Goal: Task Accomplishment & Management: Manage account settings

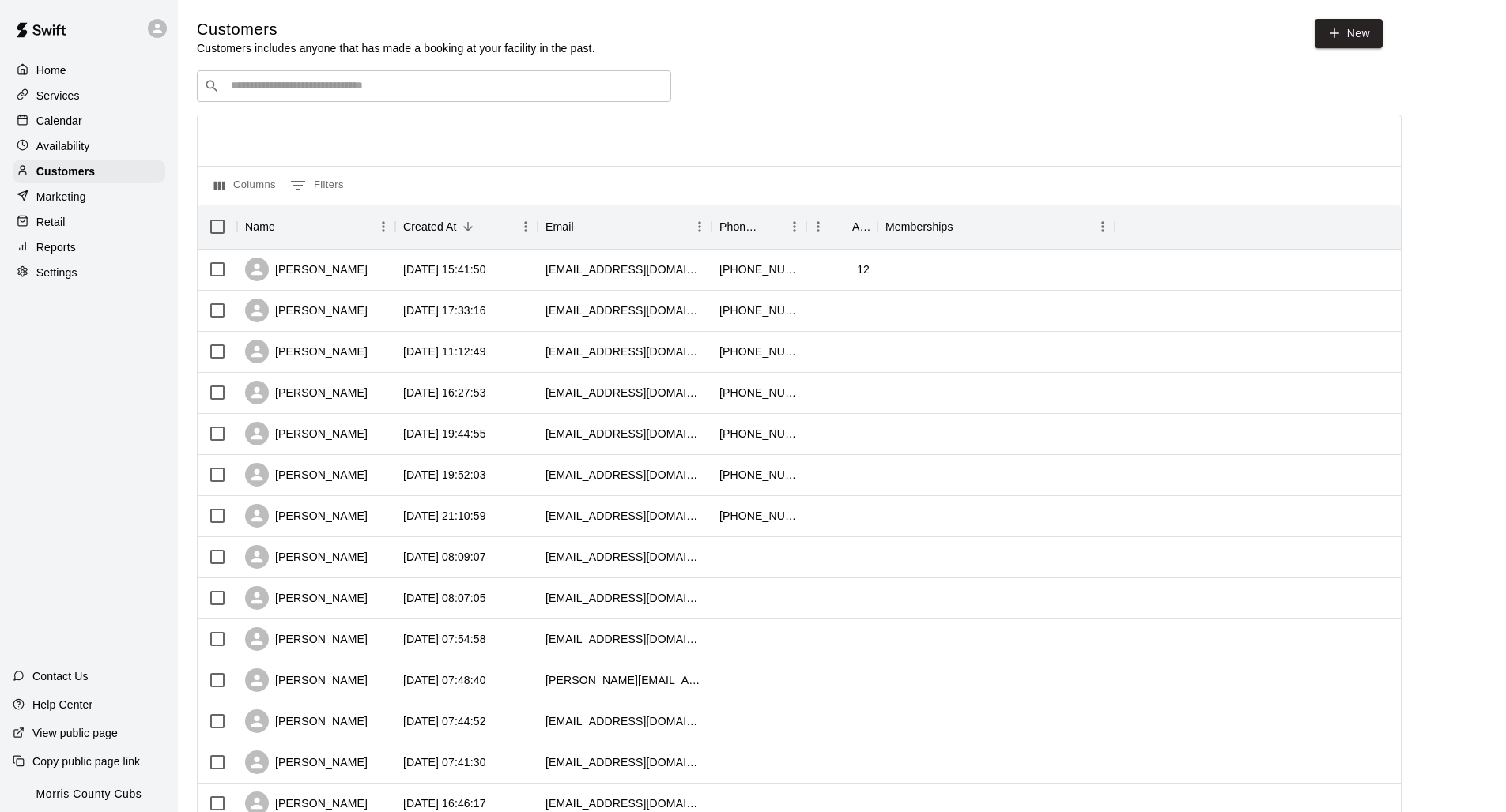
click at [262, 71] on div "​ ​" at bounding box center [434, 87] width 475 height 32
type input "****"
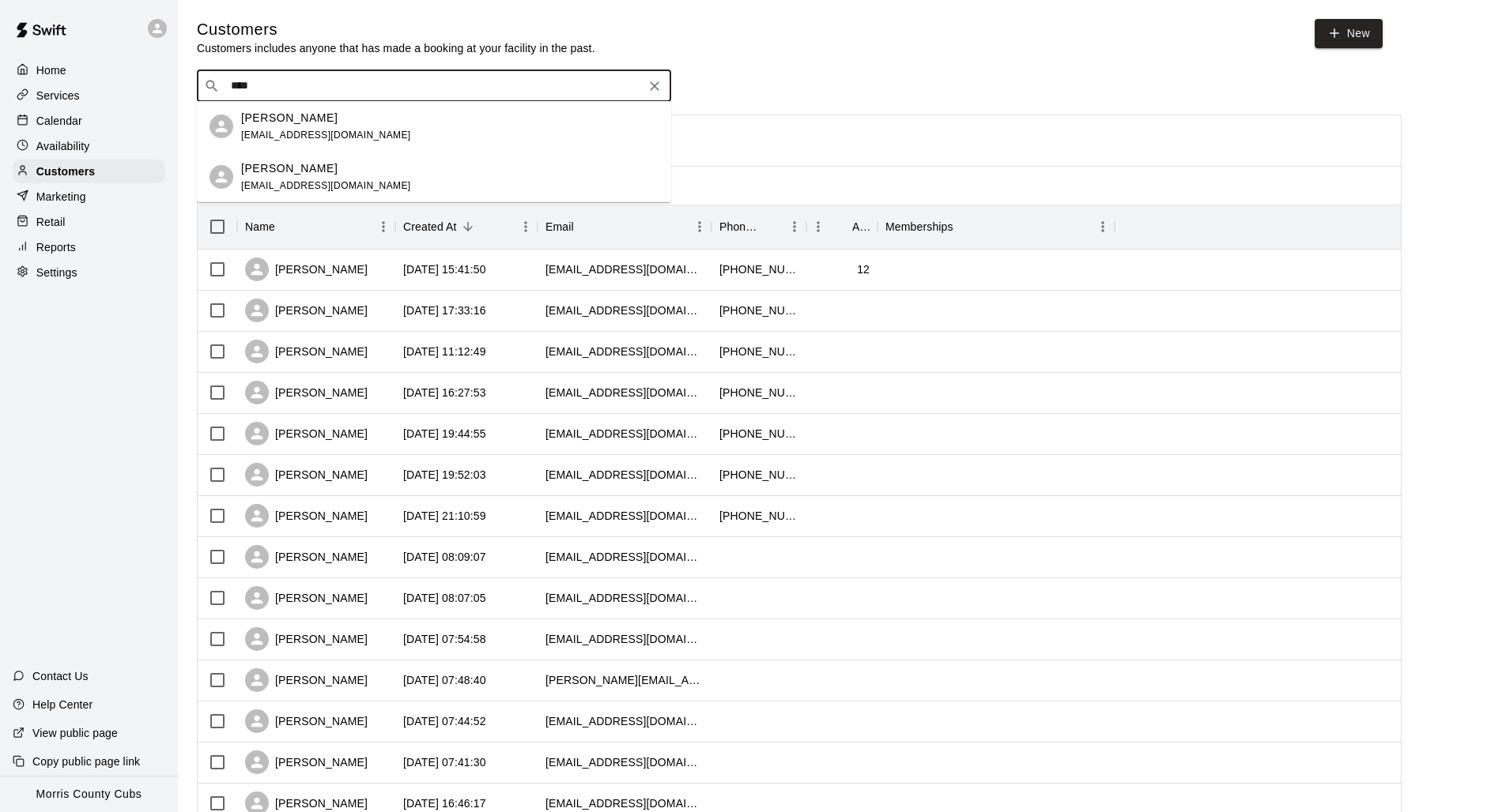
click at [367, 146] on div "[PERSON_NAME] [EMAIL_ADDRESS][DOMAIN_NAME]" at bounding box center [434, 125] width 475 height 50
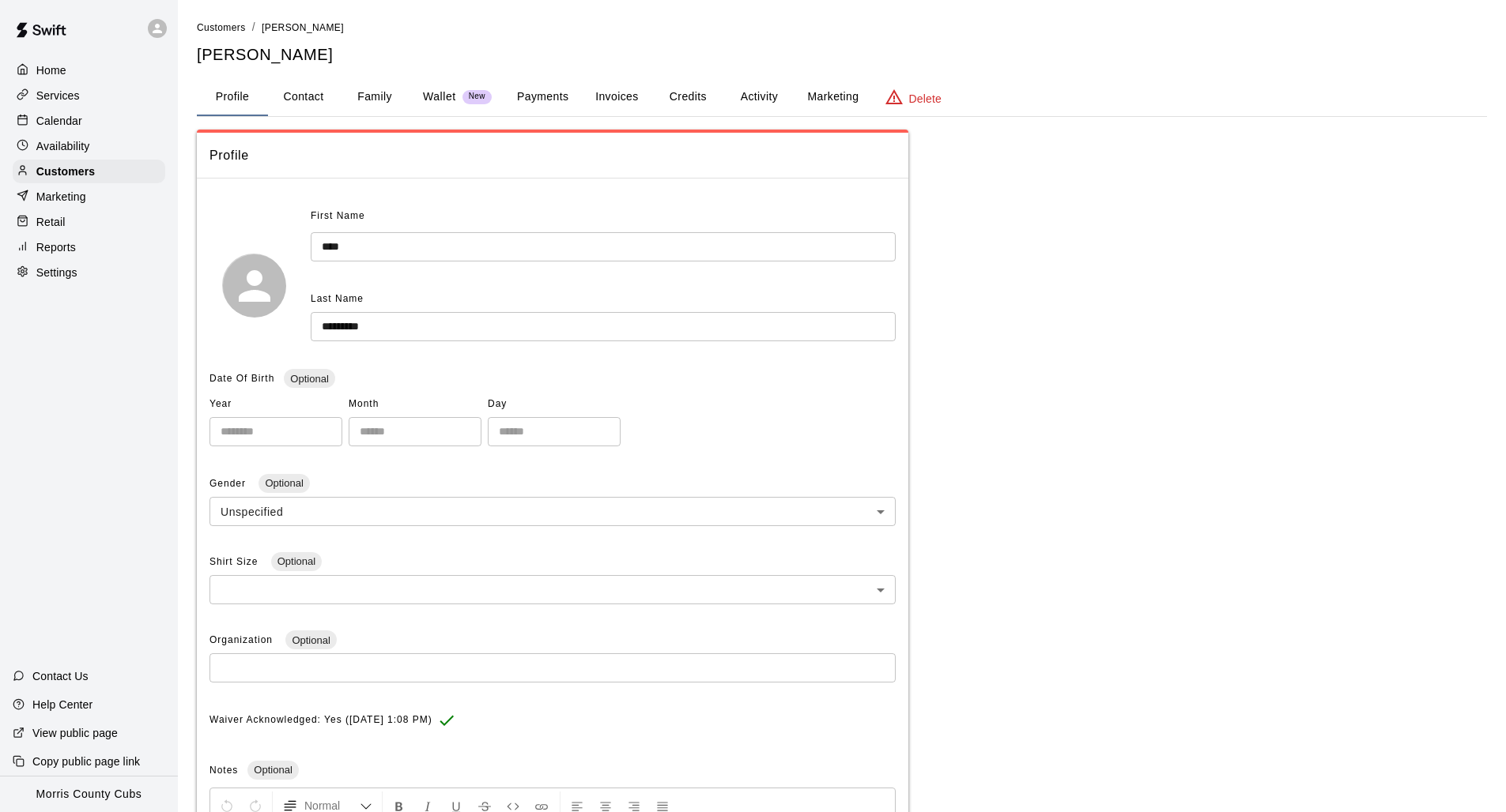
scroll to position [34, 0]
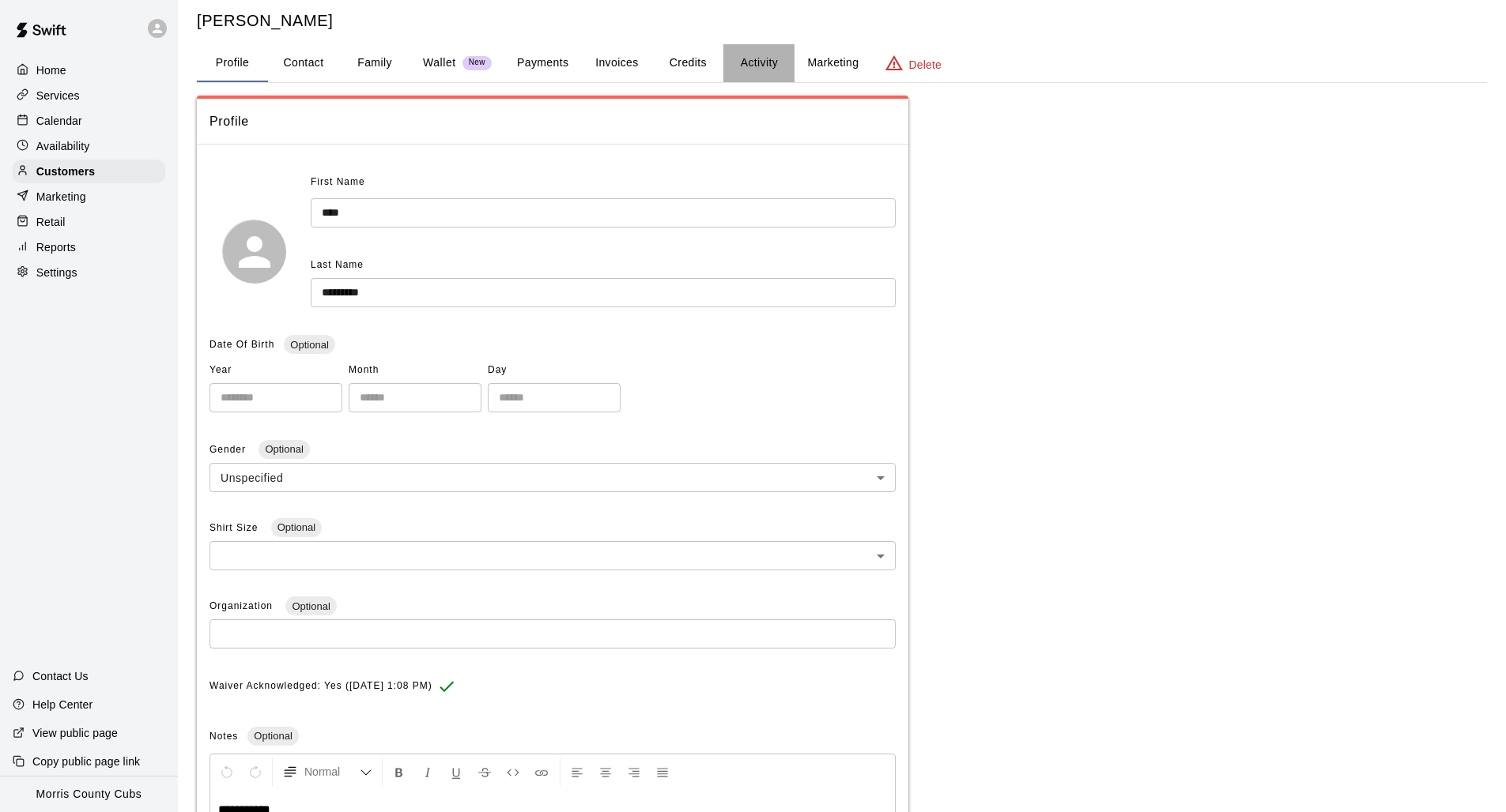
click at [749, 66] on button "Activity" at bounding box center [758, 63] width 71 height 38
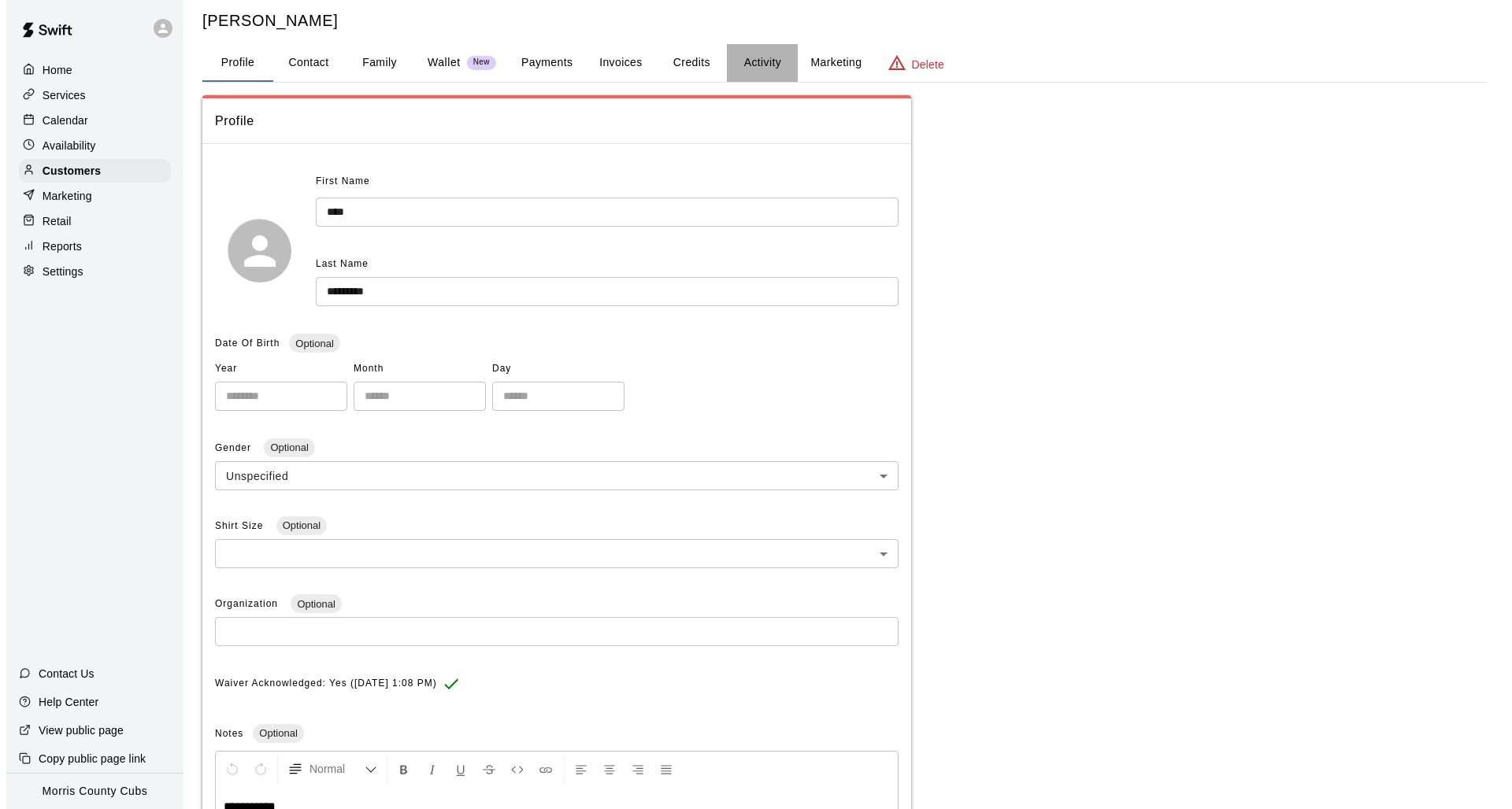
scroll to position [0, 0]
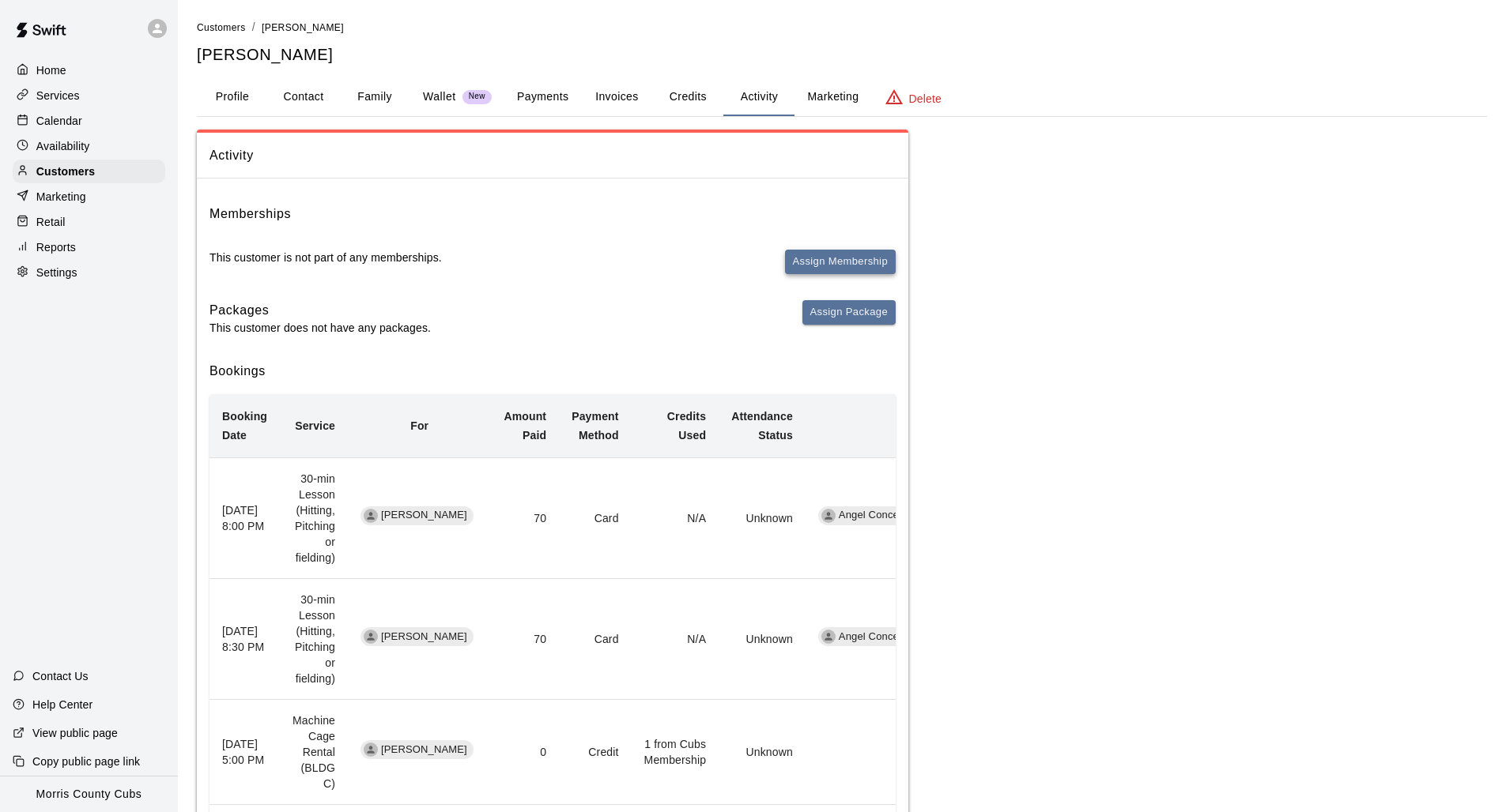
click at [815, 253] on button "Assign Membership" at bounding box center [840, 262] width 110 height 25
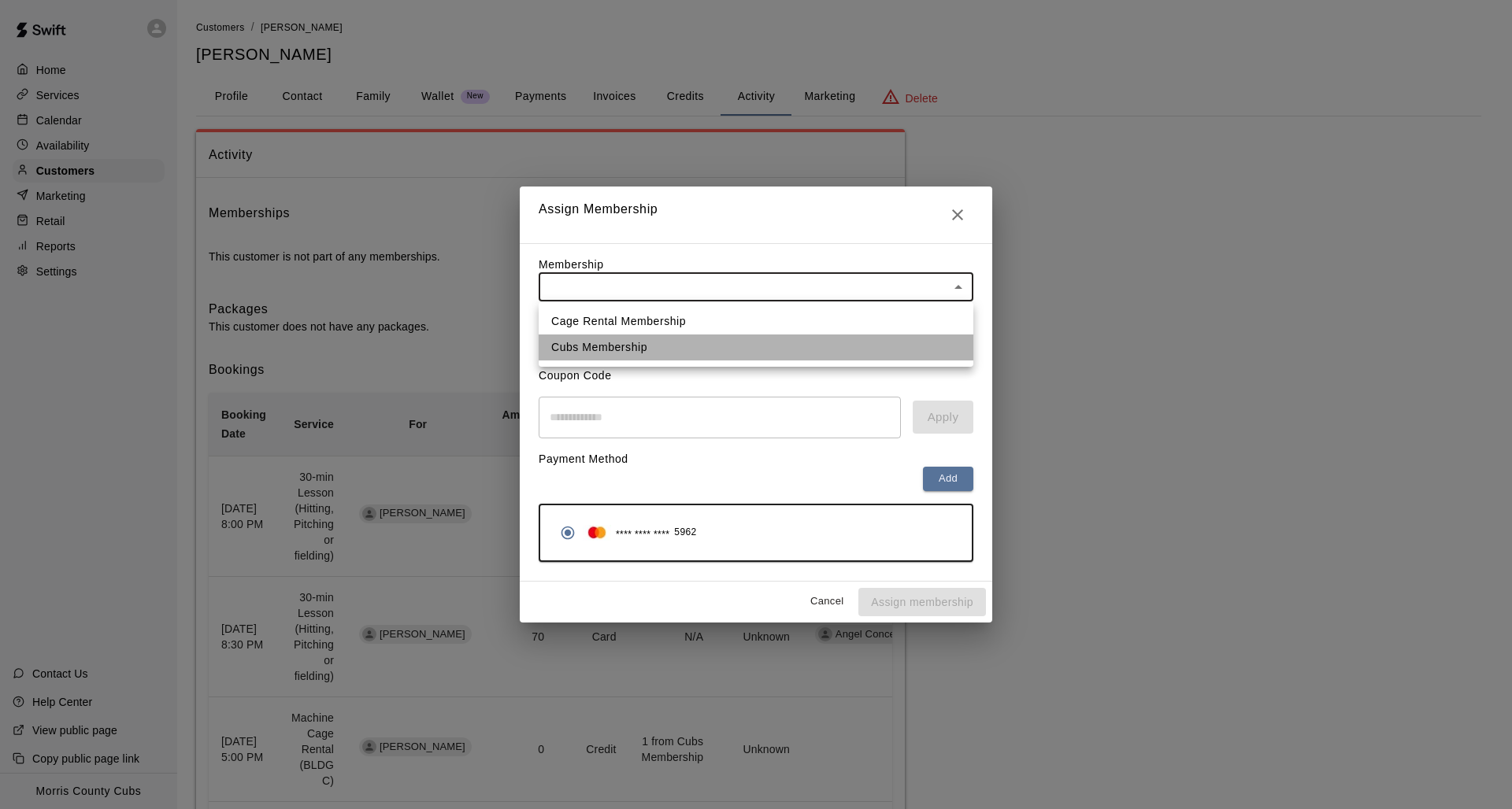
click at [695, 354] on li "Cubs Membership" at bounding box center [756, 348] width 435 height 26
type input "**********"
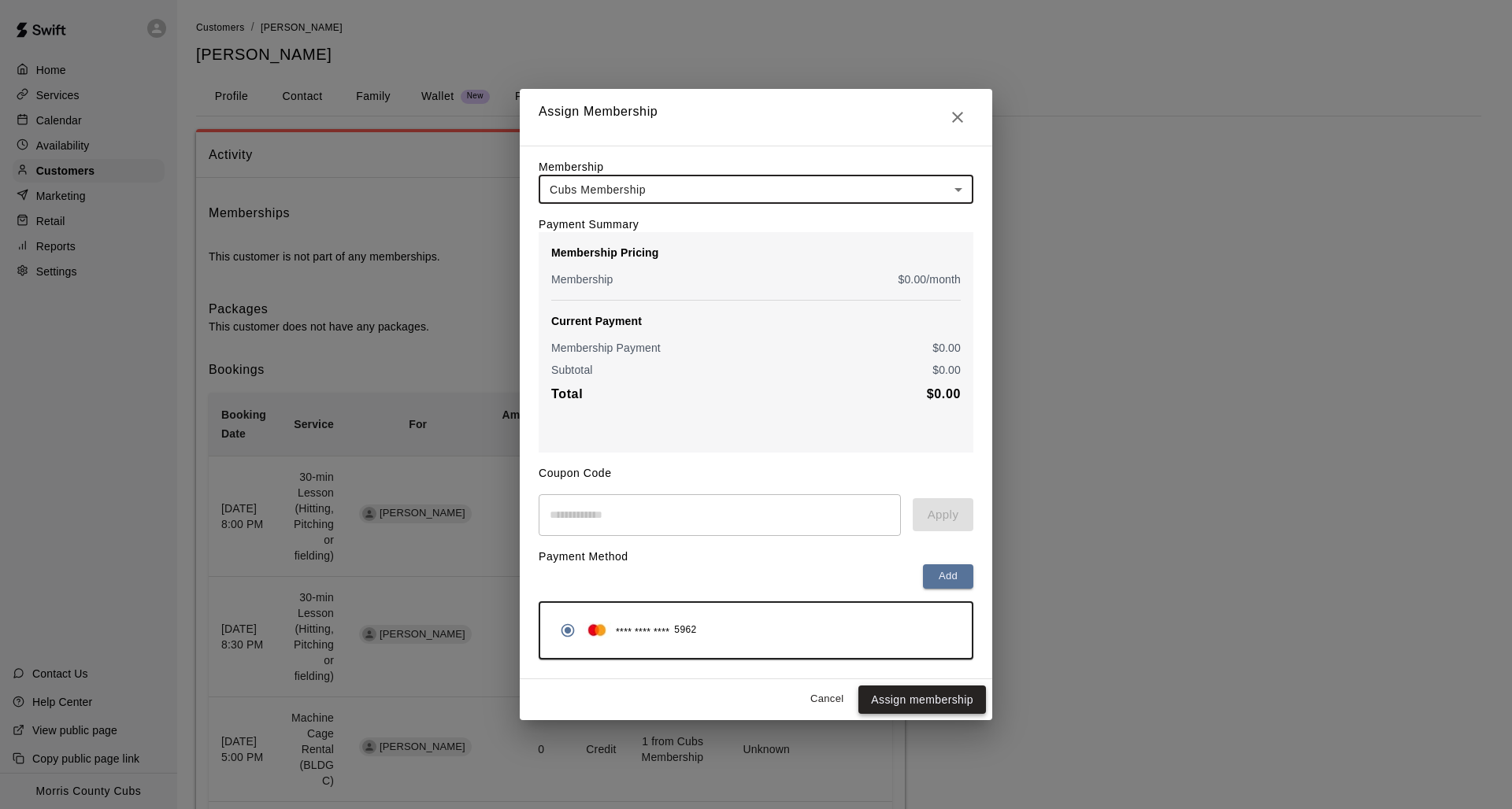
click at [904, 707] on button "Assign membership" at bounding box center [922, 700] width 128 height 29
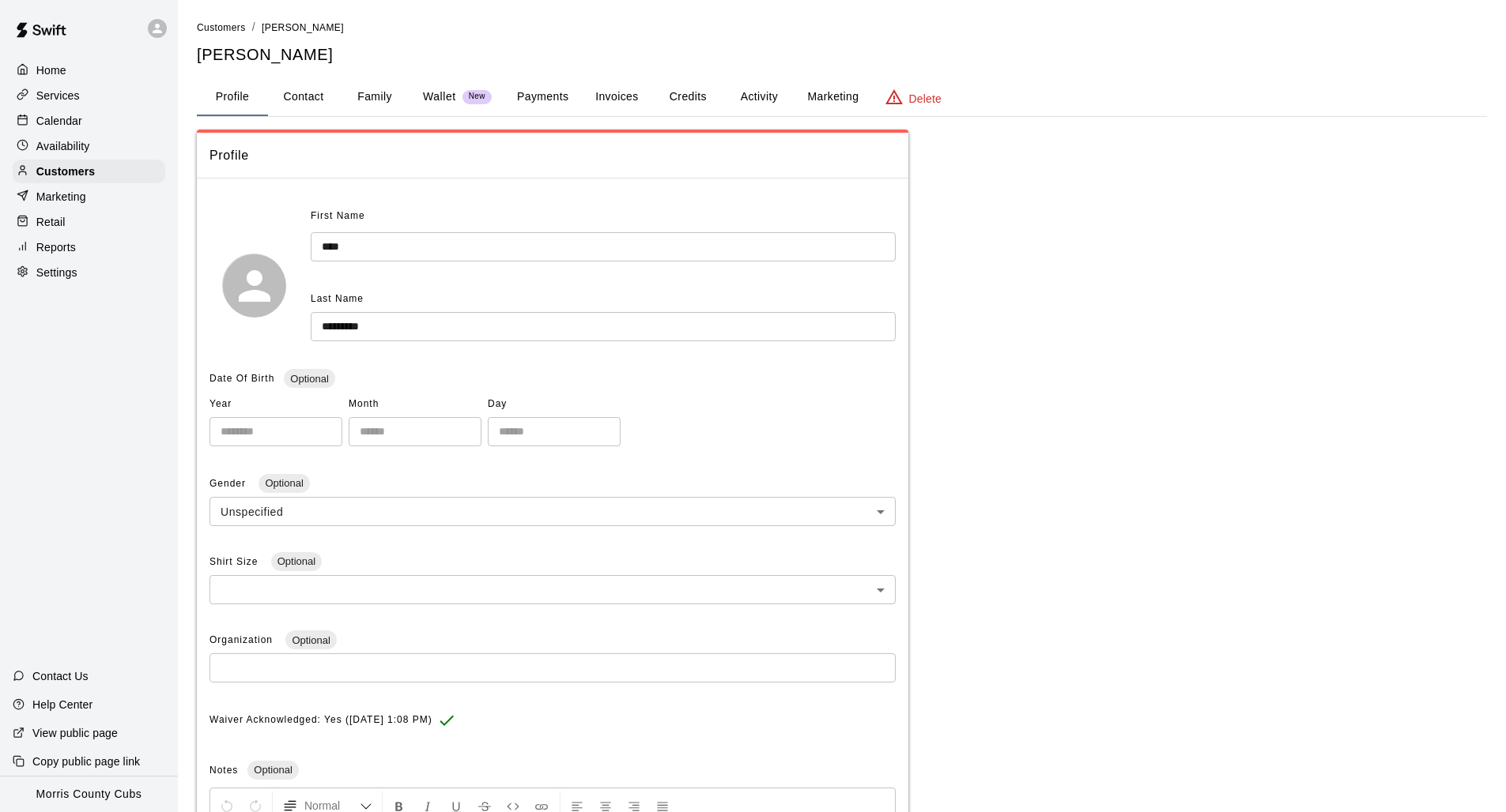
click at [96, 123] on div "Calendar" at bounding box center [88, 120] width 153 height 24
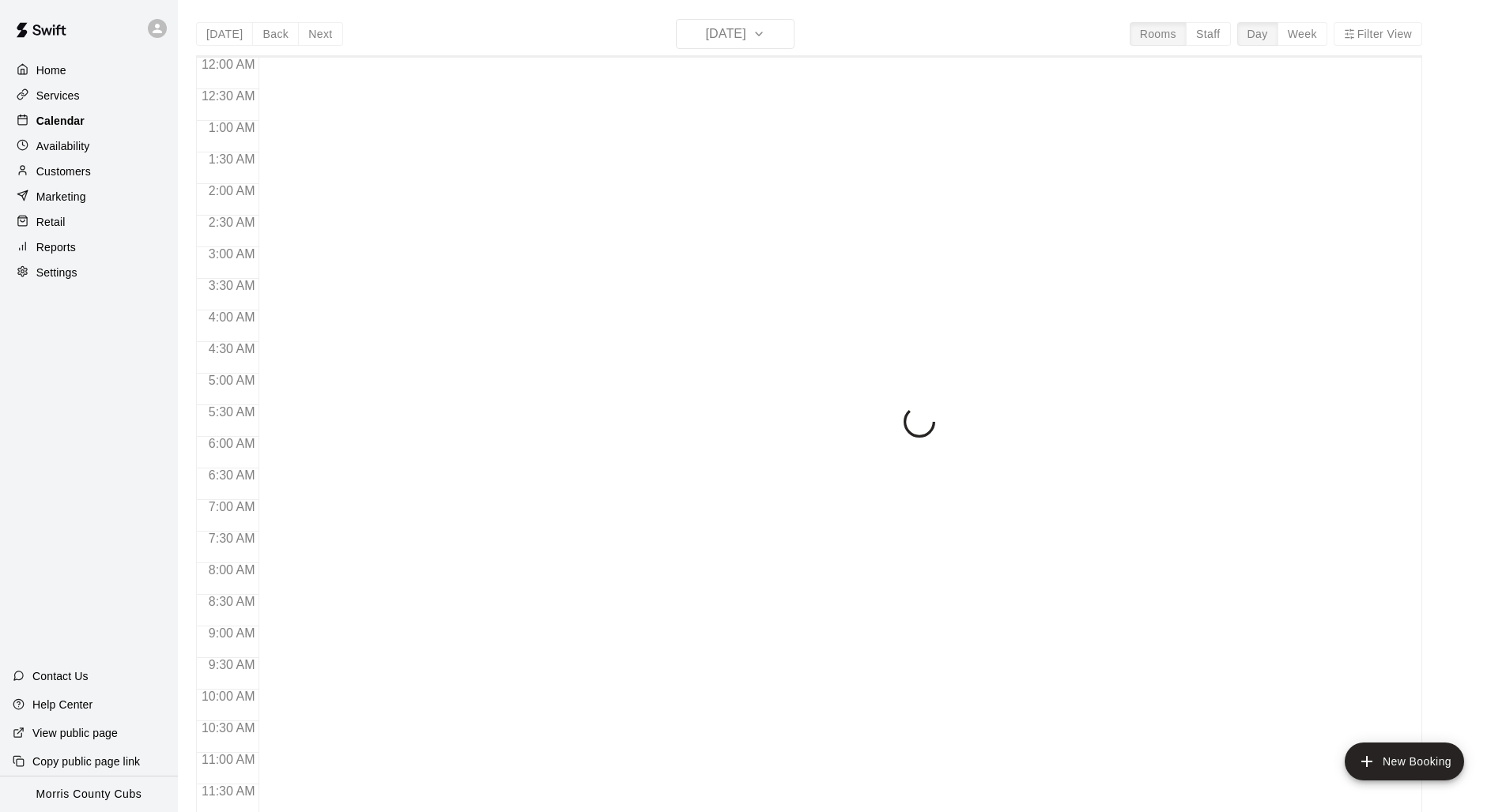
scroll to position [745, 0]
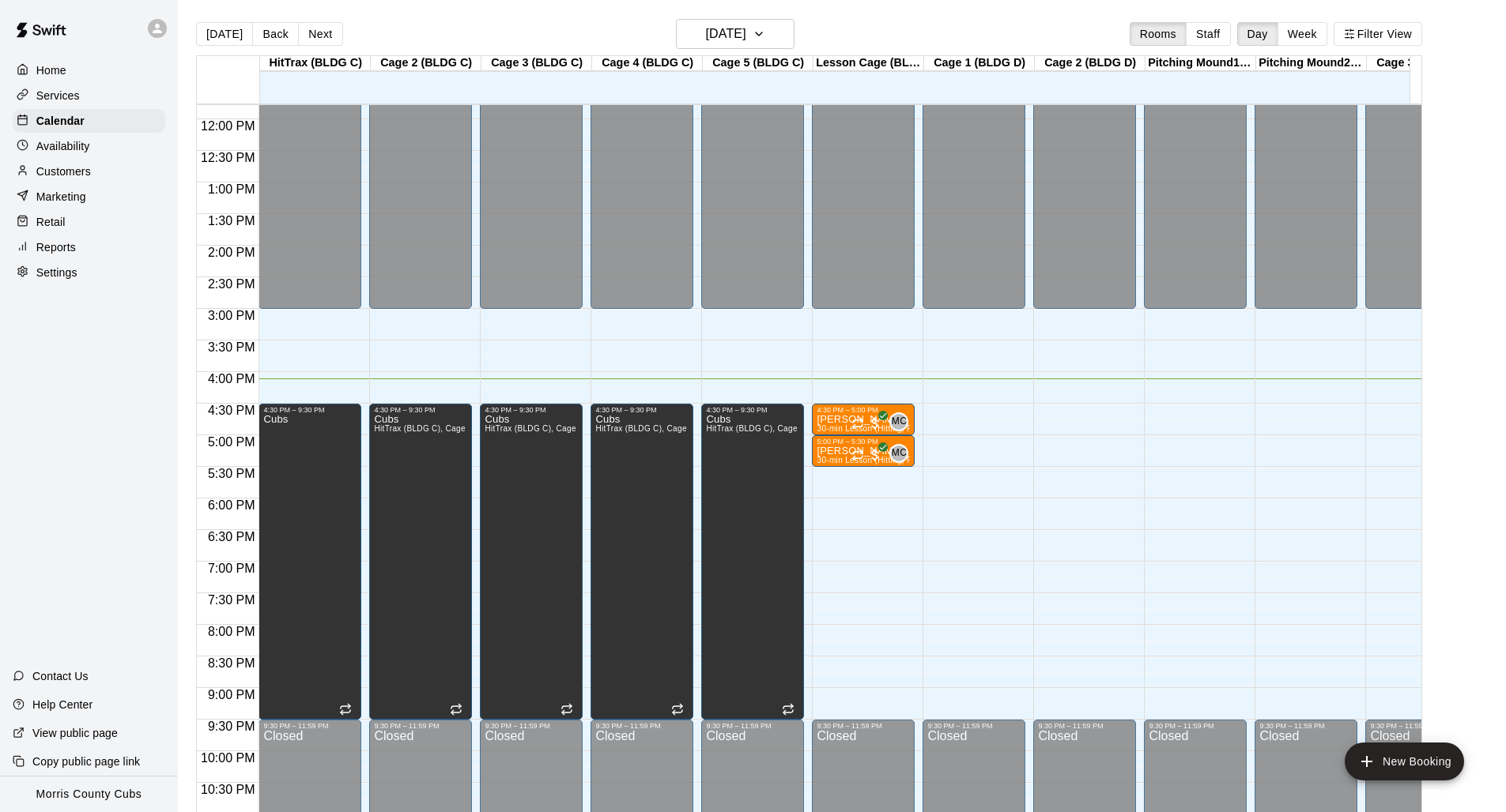
click at [846, 420] on p "Seaton" at bounding box center [863, 420] width 94 height 0
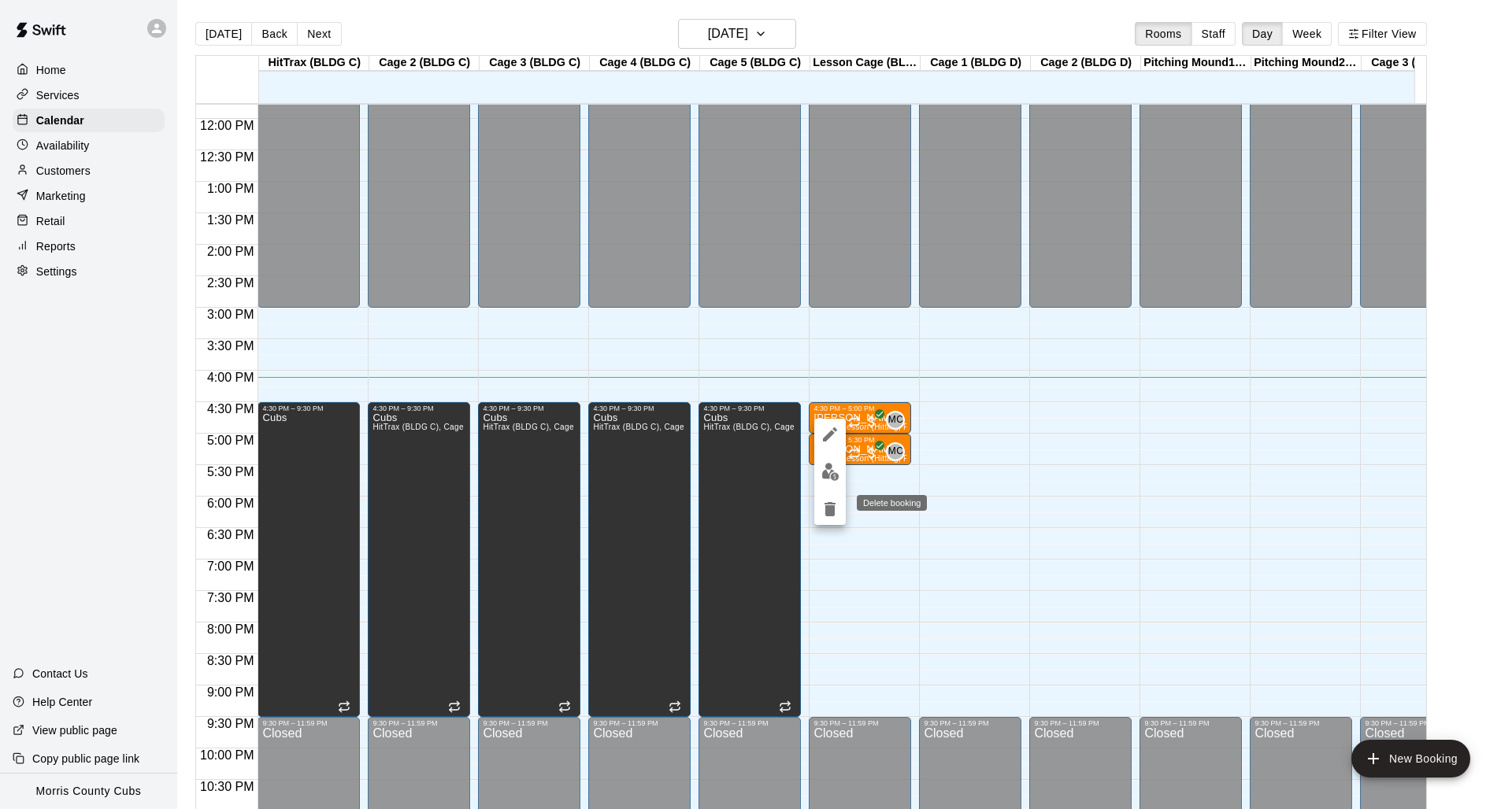
click at [831, 506] on icon "delete" at bounding box center [830, 510] width 11 height 14
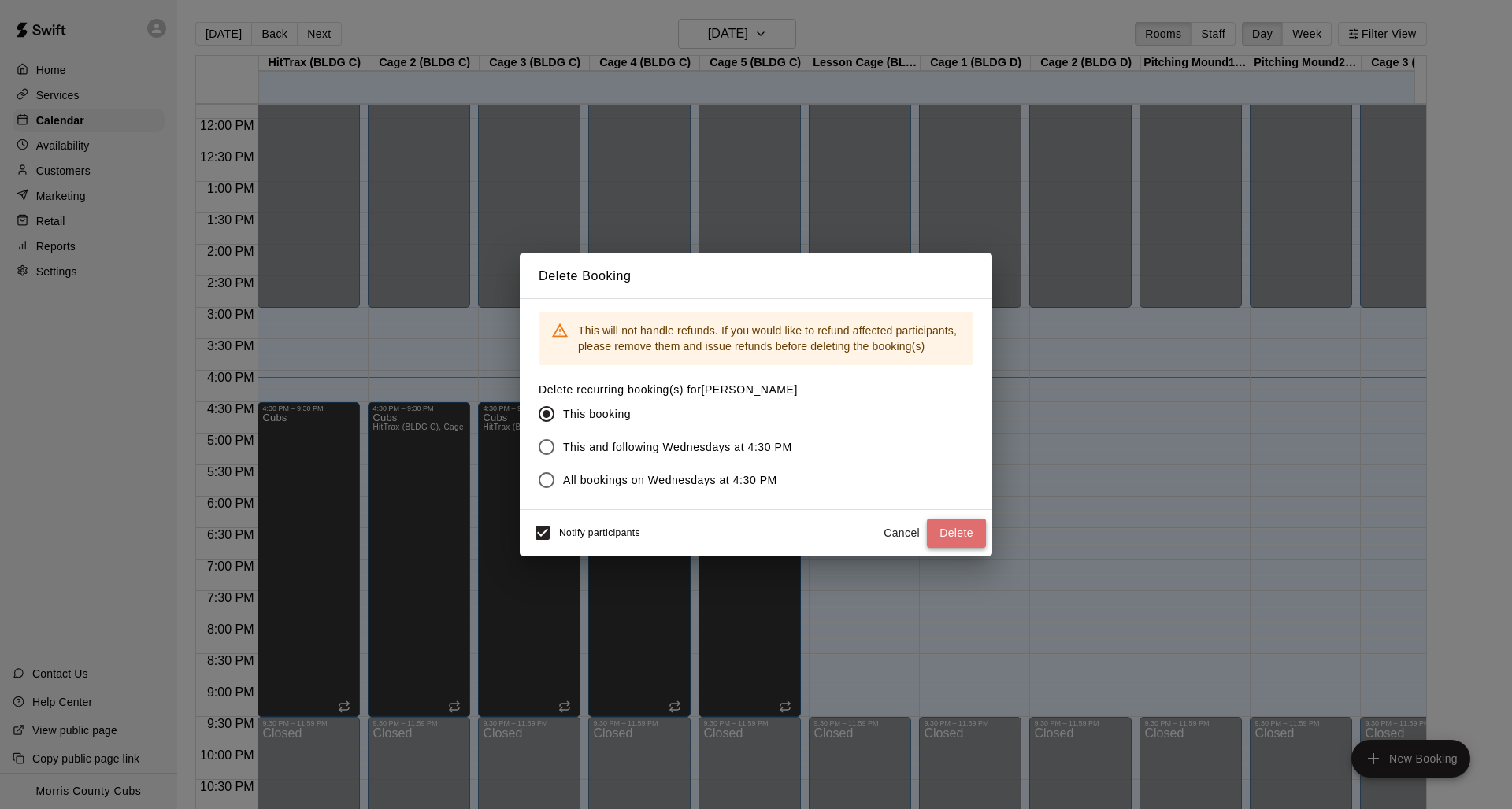
click at [940, 544] on button "Delete" at bounding box center [956, 533] width 59 height 29
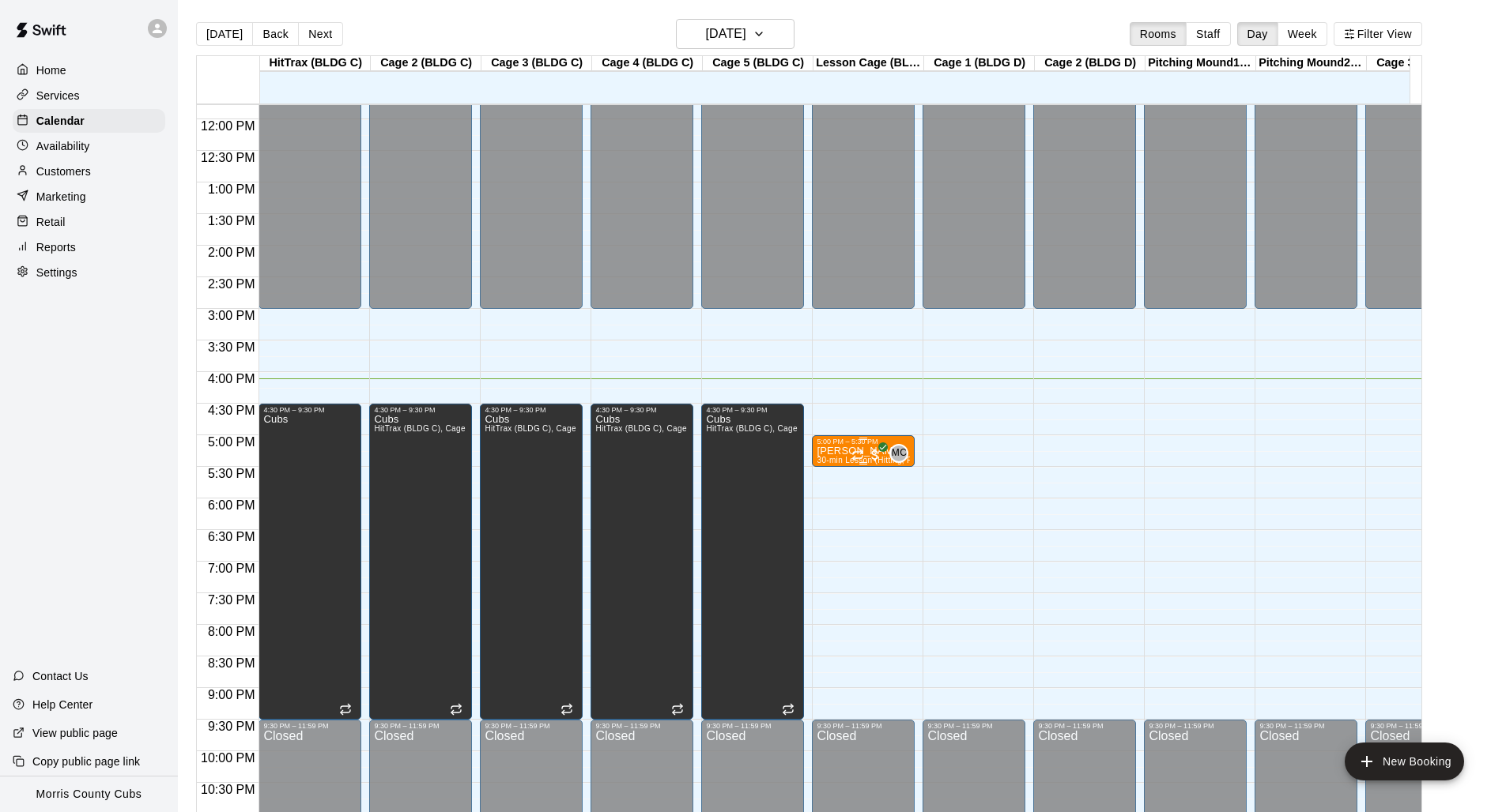
click at [825, 452] on p "Seaton" at bounding box center [863, 452] width 94 height 0
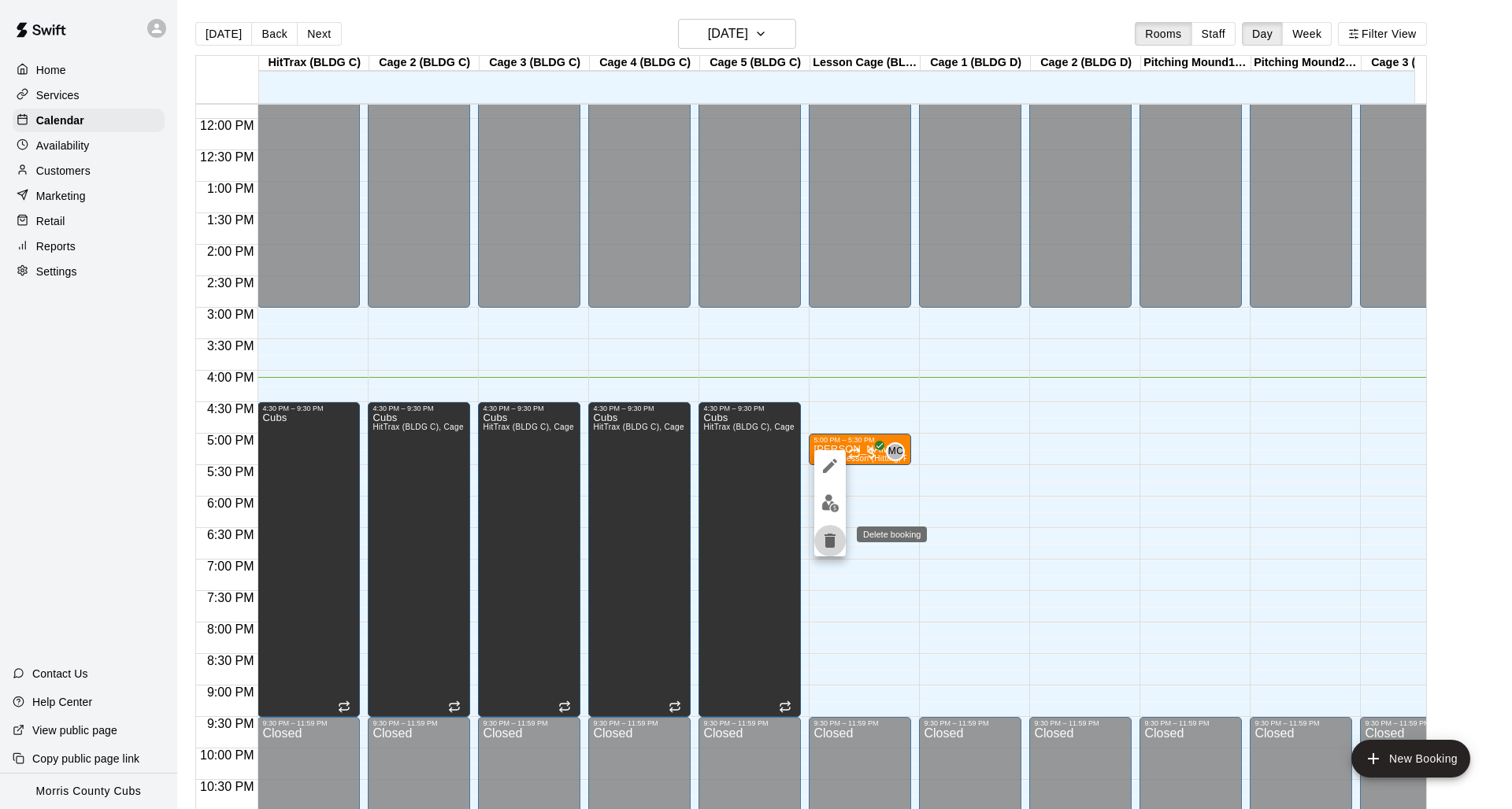
click at [831, 544] on icon "delete" at bounding box center [830, 541] width 11 height 14
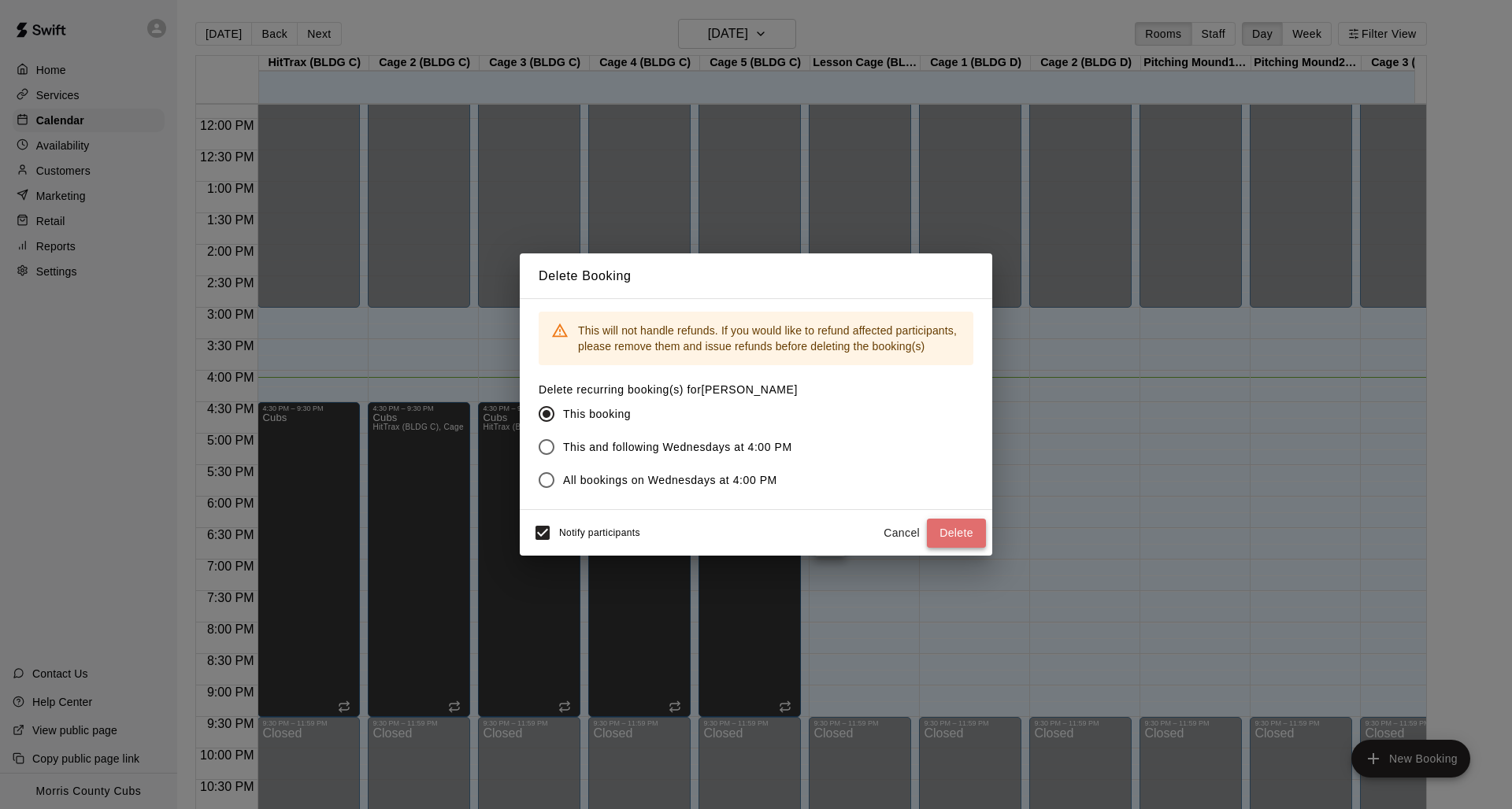
click at [939, 530] on button "Delete" at bounding box center [956, 533] width 59 height 29
